Goal: Task Accomplishment & Management: Use online tool/utility

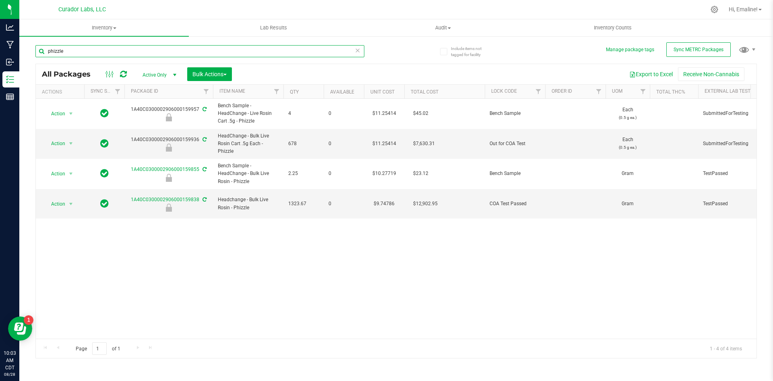
click at [87, 48] on input "phizzle" at bounding box center [199, 51] width 329 height 12
click at [86, 48] on input "phizzle" at bounding box center [199, 51] width 329 height 12
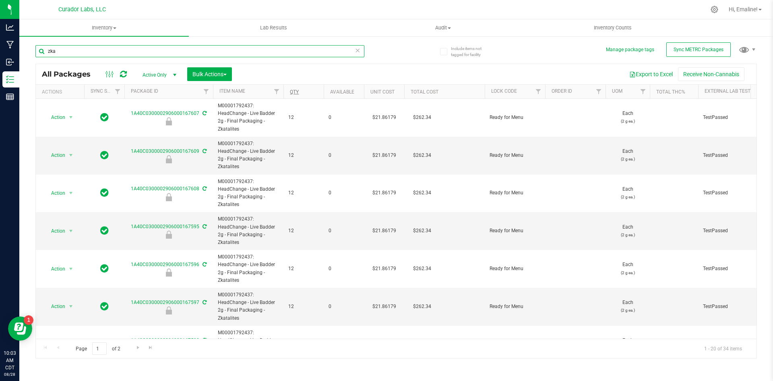
type input "zka"
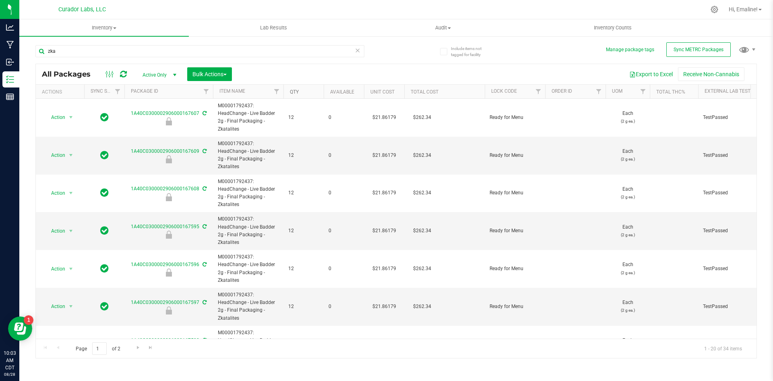
click at [293, 93] on link "Qty" at bounding box center [294, 92] width 9 height 6
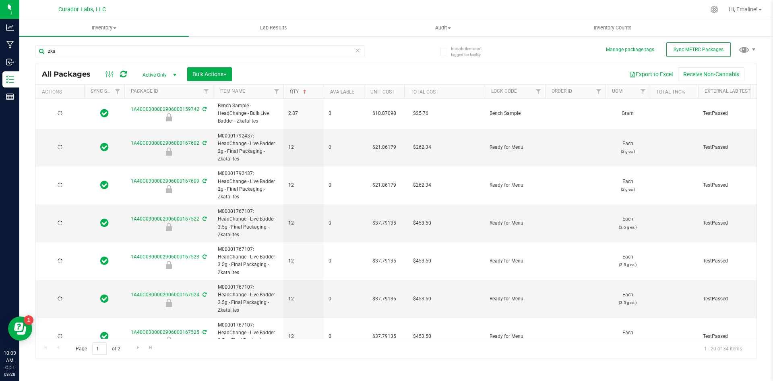
type input "[DATE]"
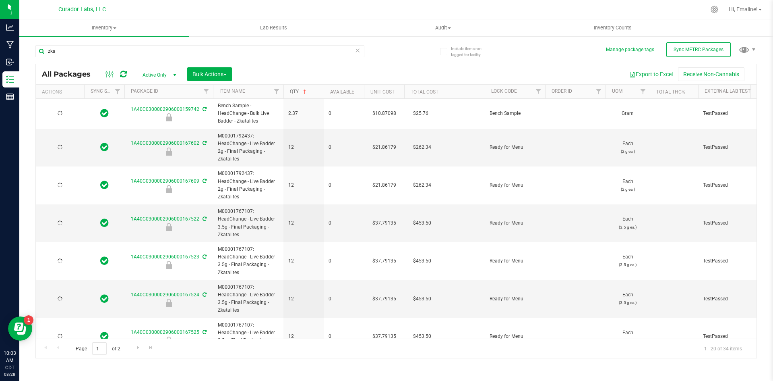
type input "[DATE]"
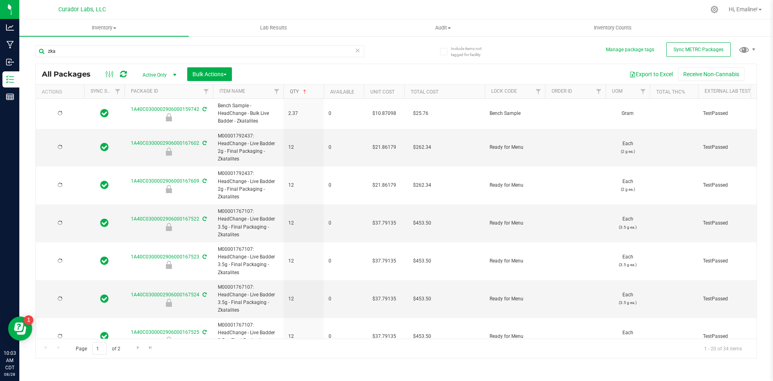
type input "[DATE]"
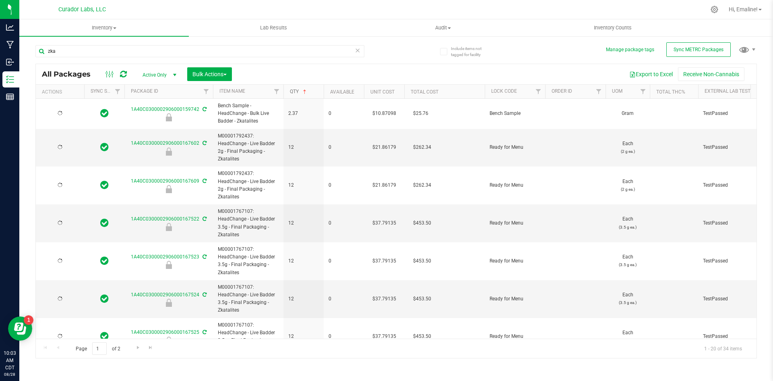
type input "[DATE]"
click at [296, 92] on link "Qty" at bounding box center [299, 92] width 18 height 6
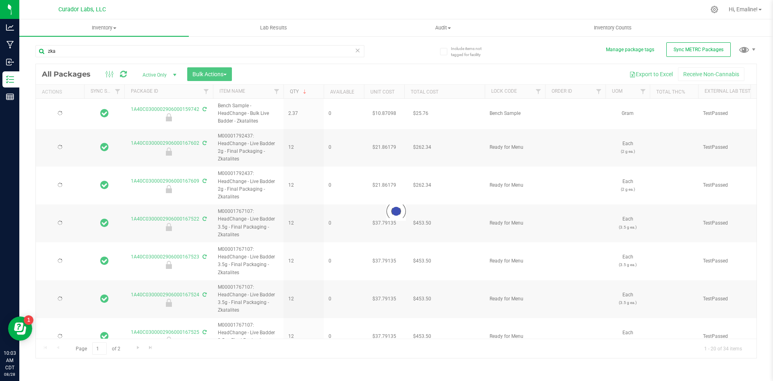
type input "[DATE]"
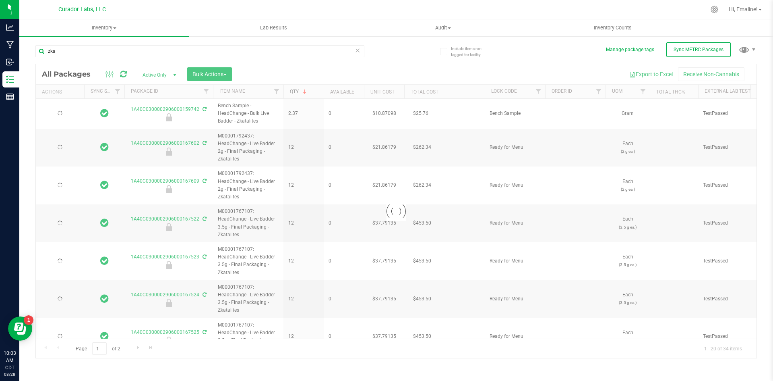
type input "[DATE]"
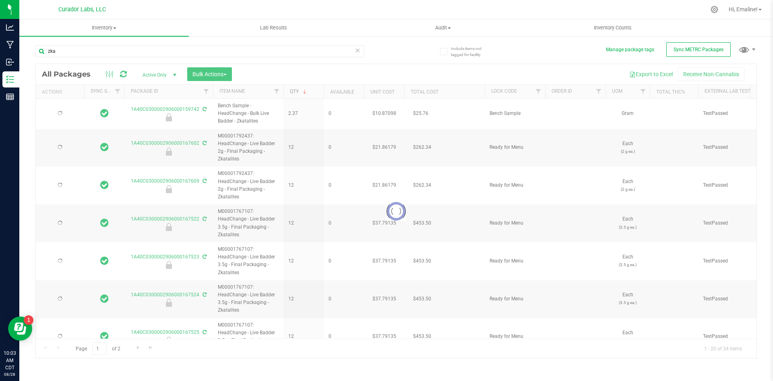
type input "[DATE]"
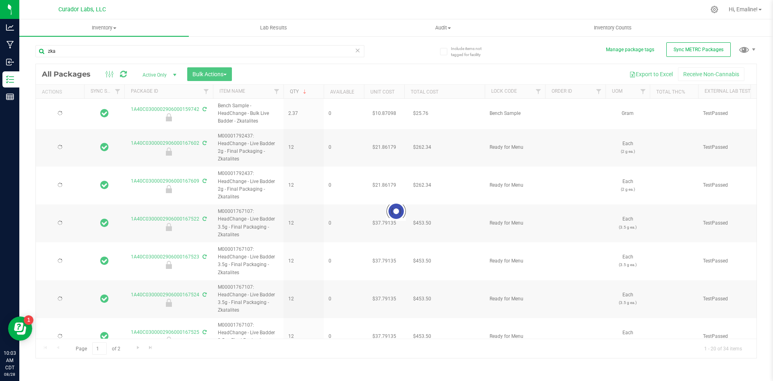
type input "[DATE]"
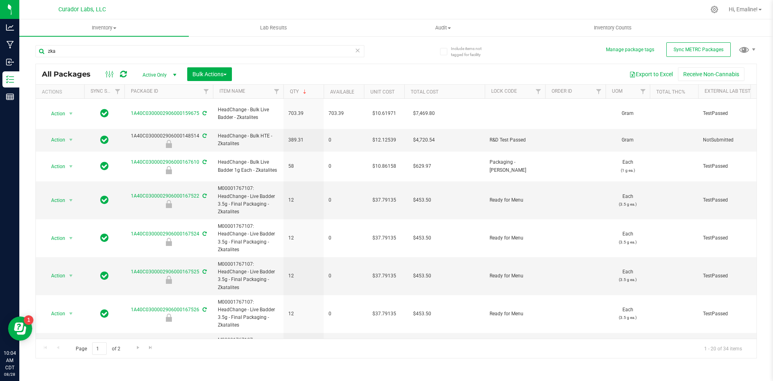
click at [383, 51] on div "zka" at bounding box center [215, 51] width 361 height 26
click at [373, 52] on div "zka" at bounding box center [215, 51] width 361 height 26
click at [371, 54] on div "zka" at bounding box center [215, 51] width 361 height 26
click at [360, 73] on div "Export to Excel Receive Non-Cannabis" at bounding box center [494, 74] width 513 height 14
click at [372, 58] on div "zka" at bounding box center [215, 51] width 361 height 26
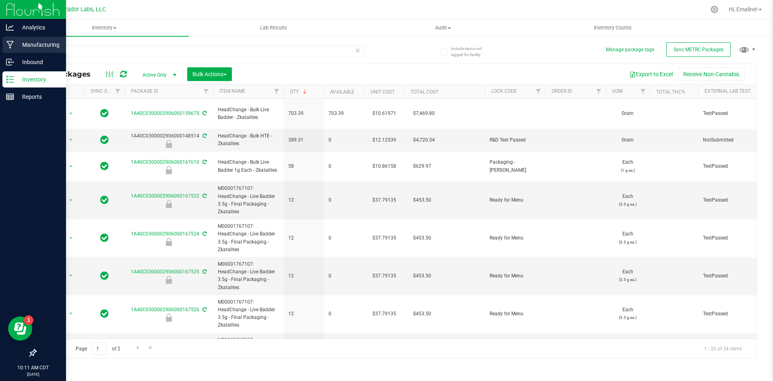
click at [18, 50] on div "Manufacturing" at bounding box center [34, 45] width 64 height 16
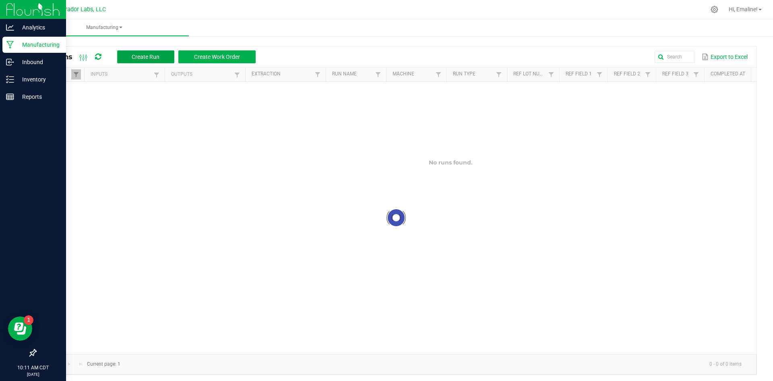
click at [135, 58] on span "Create Run" at bounding box center [146, 57] width 28 height 6
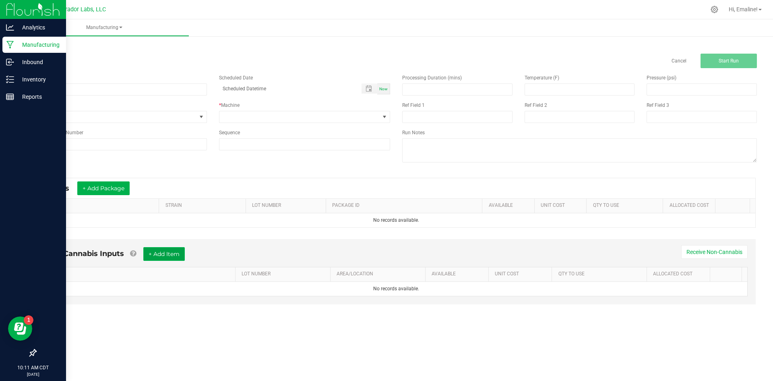
click at [181, 256] on button "+ Add Item" at bounding box center [163, 254] width 41 height 14
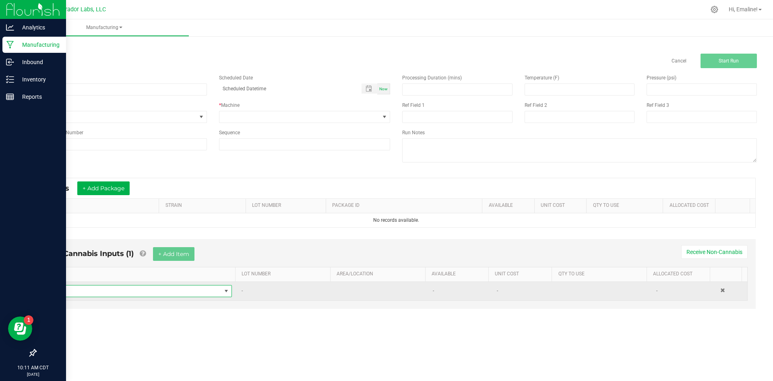
click at [203, 289] on span "NO DATA FOUND" at bounding box center [135, 290] width 171 height 11
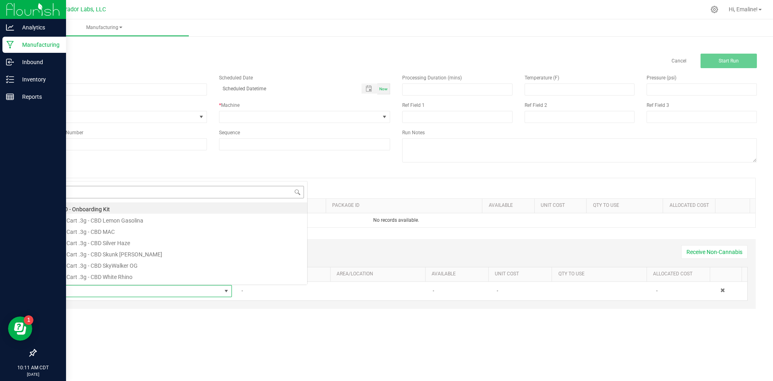
scroll to position [12, 179]
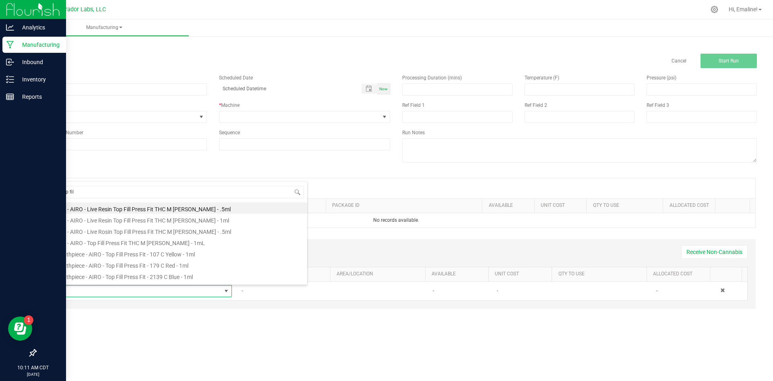
type input "top fill"
click at [97, 241] on li "Cart - AIRO - Top Fill Press Fit THC M [PERSON_NAME] - 1mL" at bounding box center [178, 241] width 257 height 11
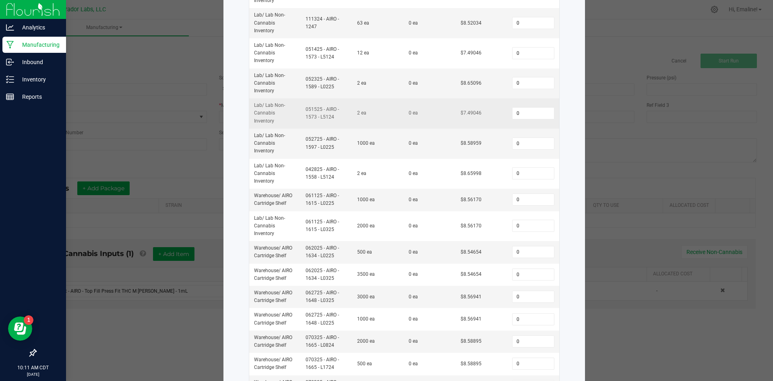
scroll to position [147, 0]
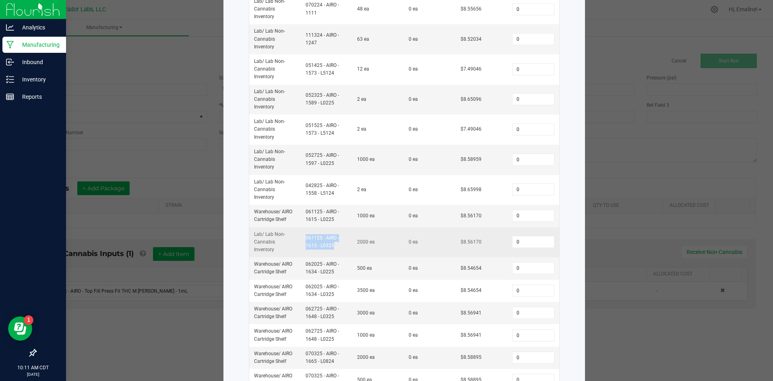
drag, startPoint x: 334, startPoint y: 238, endPoint x: 300, endPoint y: 231, distance: 35.0
click at [301, 231] on td "061125 - AIRO - 1615 - L0325" at bounding box center [327, 242] width 52 height 30
copy td "061125 - AIRO - 1615 - L0325"
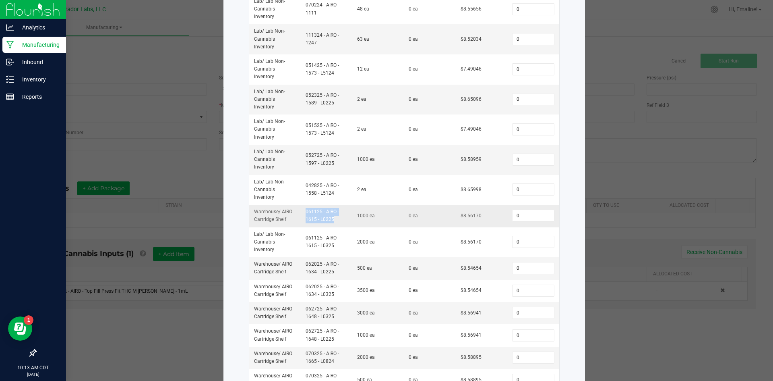
drag, startPoint x: 333, startPoint y: 215, endPoint x: 300, endPoint y: 203, distance: 34.7
click at [301, 205] on td "061125 - AIRO - 1615 - L0225" at bounding box center [327, 216] width 52 height 22
drag, startPoint x: 330, startPoint y: 154, endPoint x: 294, endPoint y: 149, distance: 36.2
click at [294, 149] on tr "Lab / Lab Non-Cannabis Inventory 052725 - AIRO - 1597 - L0225 1000 ea 0 ea $8.5…" at bounding box center [404, 160] width 310 height 30
click at [301, 148] on td "052725 - AIRO - 1597 - L0225" at bounding box center [327, 160] width 52 height 30
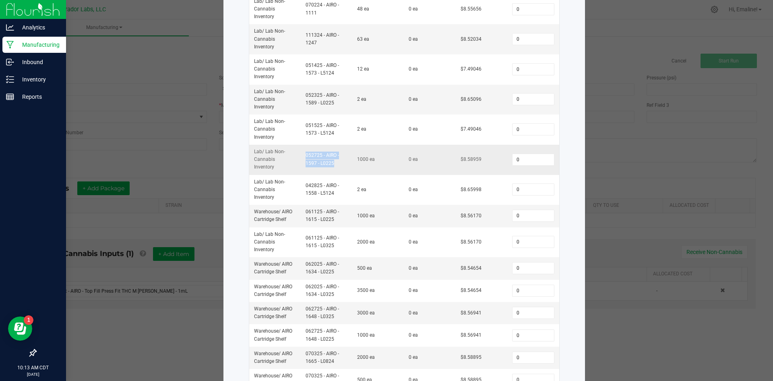
drag, startPoint x: 340, startPoint y: 157, endPoint x: 302, endPoint y: 148, distance: 38.9
click at [302, 148] on td "052725 - AIRO - 1597 - L0225" at bounding box center [327, 160] width 52 height 30
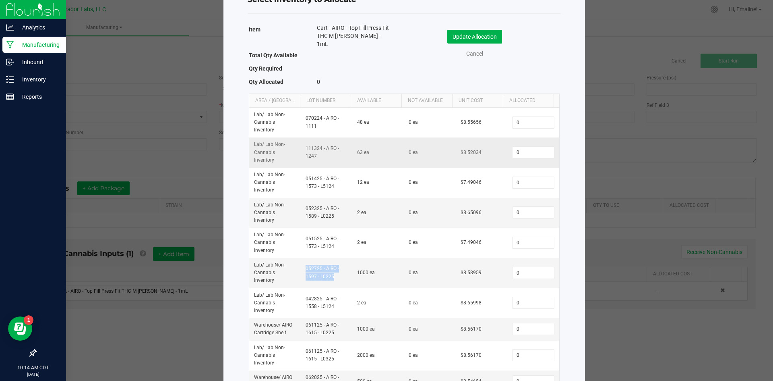
scroll to position [27, 0]
